Goal: Obtain resource: Download file/media

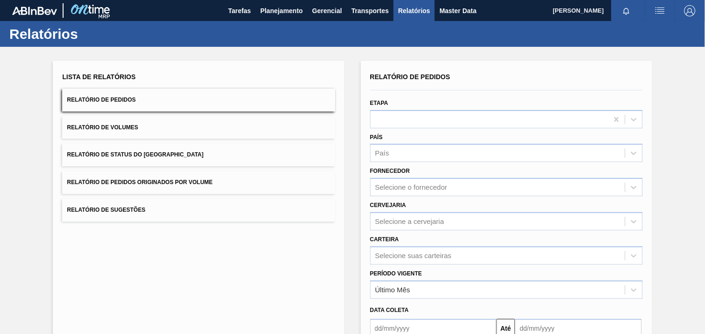
click at [446, 206] on div "Cervejaria Selecione a cervejaria" at bounding box center [507, 214] width 273 height 32
click at [442, 192] on div "Relatório de Pedidos Etapa País País Fornecedor Selecione o fornecedor Cervejar…" at bounding box center [507, 223] width 273 height 306
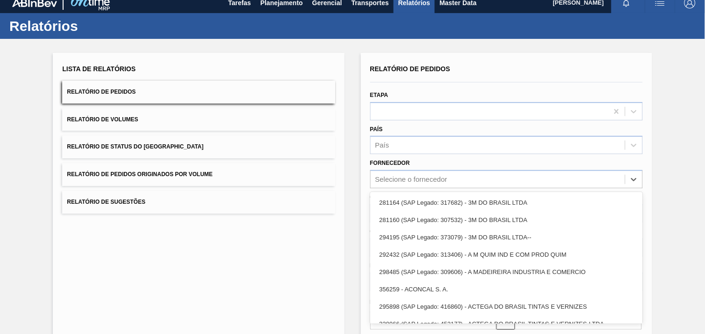
scroll to position [9, 0]
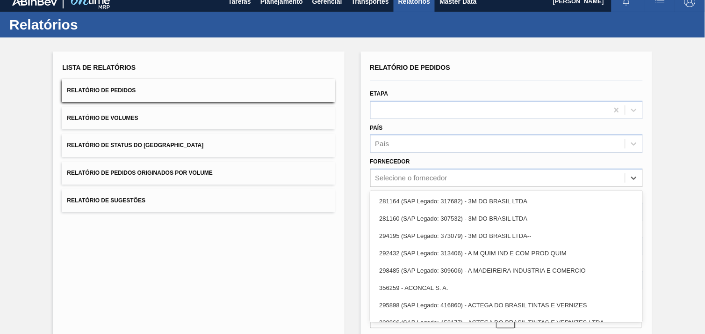
paste input "289877"
type input "289877"
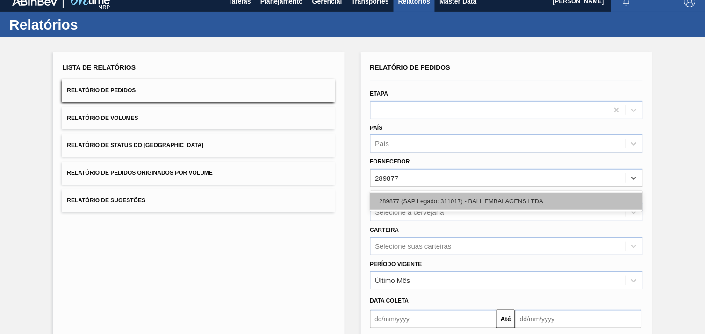
click at [461, 202] on div "289877 (SAP Legado: 311017) - BALL EMBALAGENS LTDA" at bounding box center [507, 200] width 273 height 17
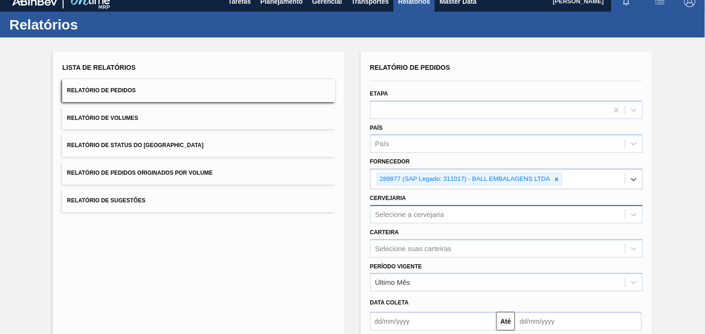
click at [443, 215] on div "Selecione a cervejaria" at bounding box center [507, 214] width 273 height 18
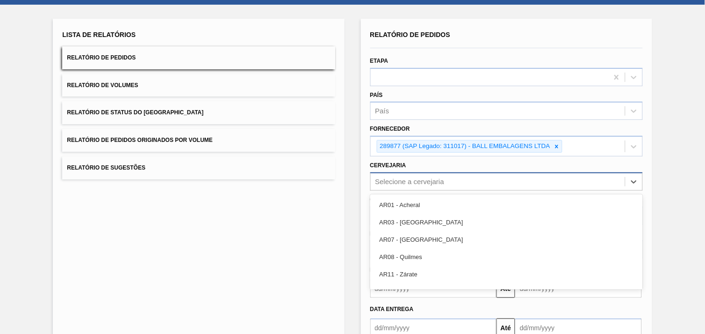
scroll to position [45, 0]
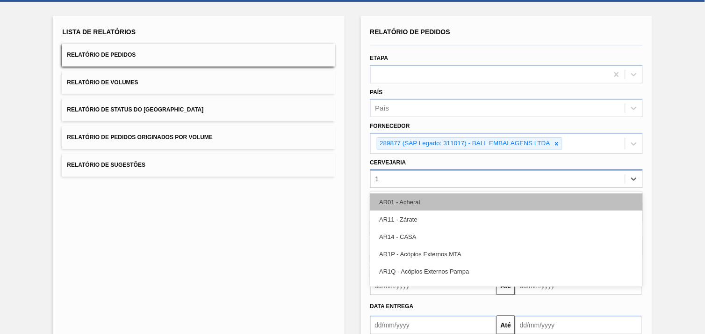
type input "13"
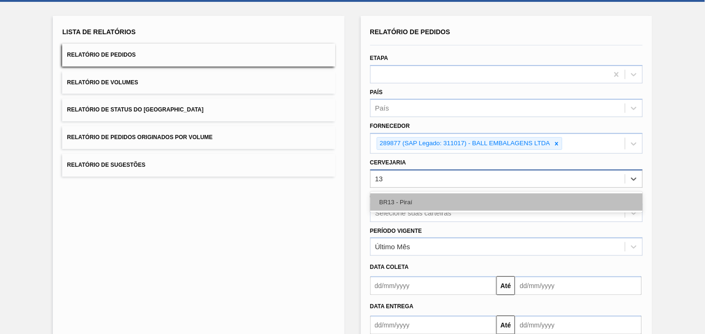
click at [437, 200] on div "BR13 - Piraí" at bounding box center [507, 201] width 273 height 17
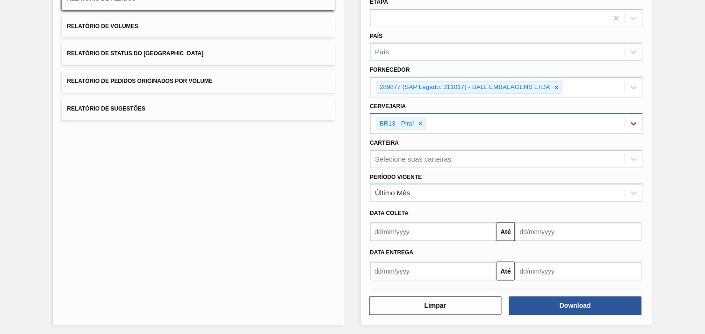
scroll to position [102, 0]
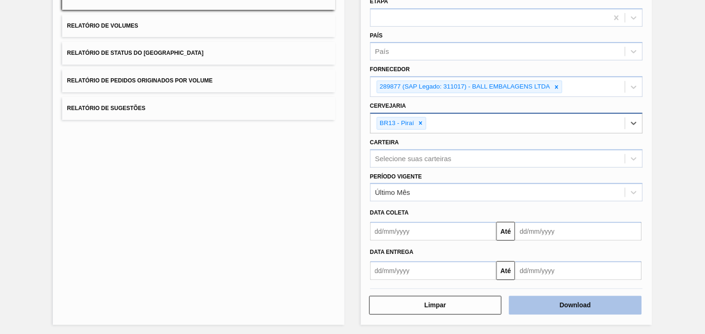
click at [619, 297] on button "Download" at bounding box center [575, 305] width 133 height 19
